Goal: Information Seeking & Learning: Learn about a topic

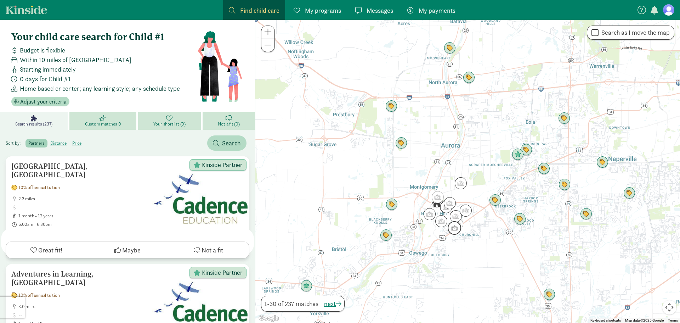
scroll to position [2819, 0]
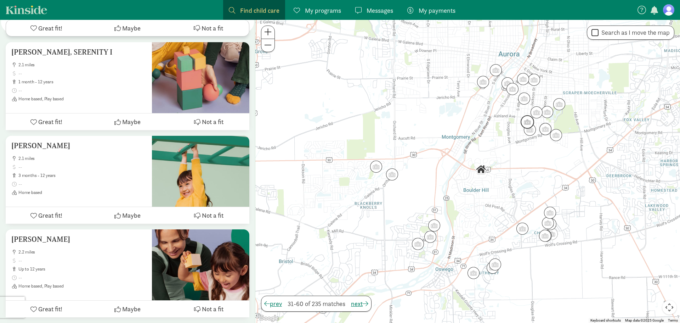
scroll to position [1048, 0]
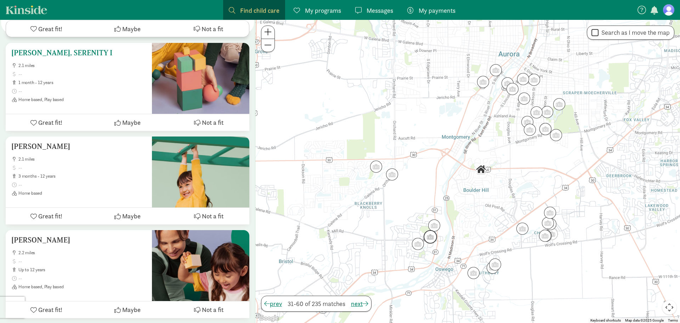
click at [54, 56] on h5 "[PERSON_NAME], SERENITY I" at bounding box center [78, 53] width 135 height 9
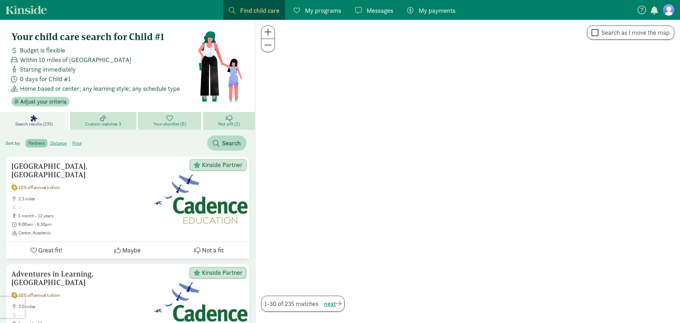
scroll to position [1048, 0]
